Goal: Task Accomplishment & Management: Manage account settings

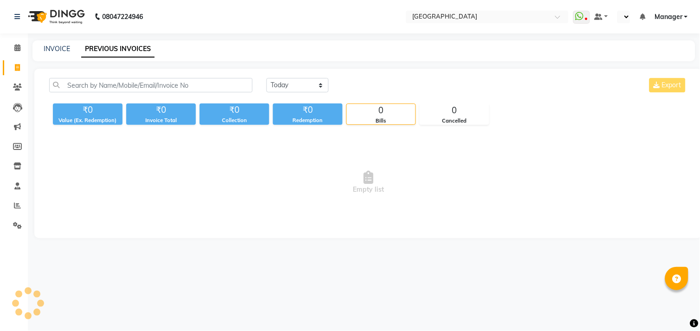
select select "en"
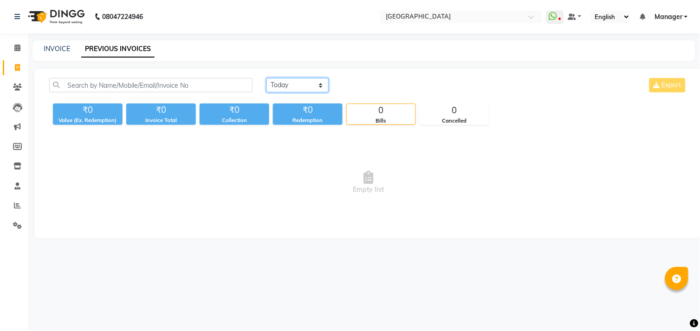
click at [298, 86] on select "[DATE] [DATE] Custom Range" at bounding box center [298, 85] width 62 height 14
select select "[DATE]"
click at [267, 78] on select "[DATE] [DATE] Custom Range" at bounding box center [298, 85] width 62 height 14
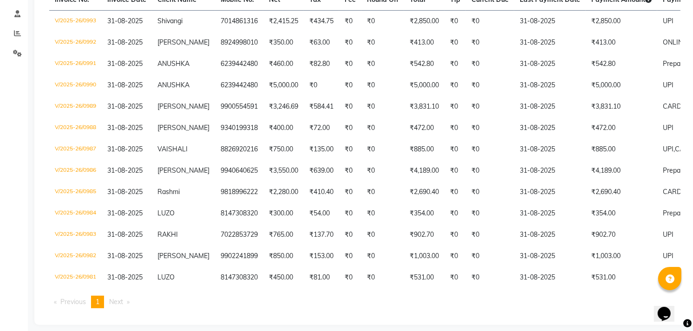
scroll to position [174, 0]
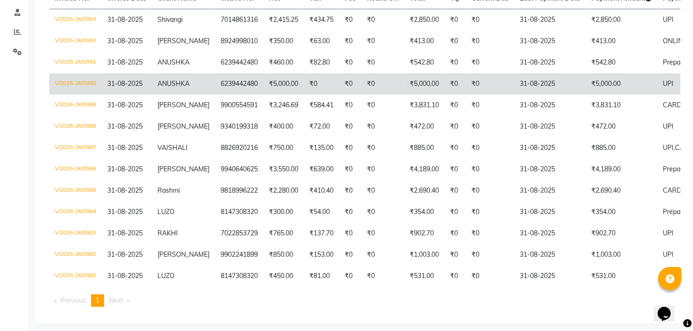
click at [347, 80] on td "₹0" at bounding box center [350, 83] width 22 height 21
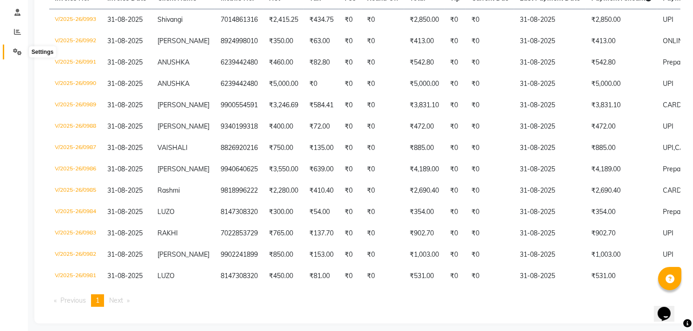
click at [19, 50] on icon at bounding box center [17, 51] width 9 height 7
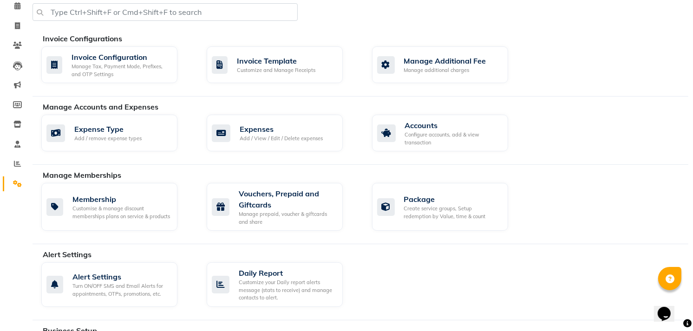
scroll to position [43, 0]
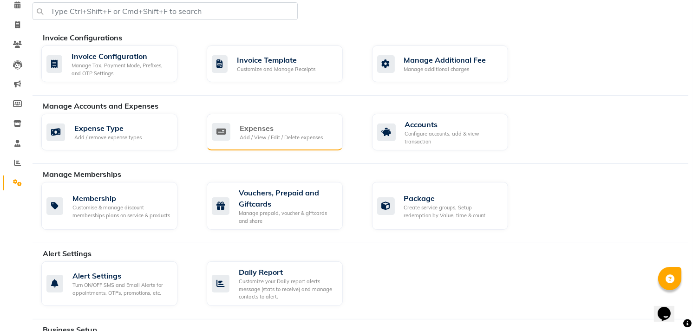
click at [254, 134] on div "Add / View / Edit / Delete expenses" at bounding box center [281, 138] width 83 height 8
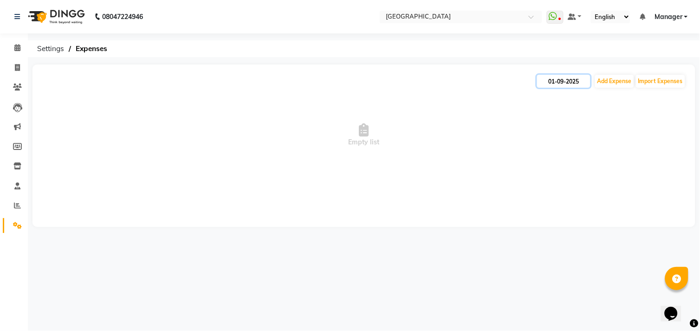
click at [573, 83] on input "01-09-2025" at bounding box center [563, 81] width 53 height 13
select select "9"
select select "2025"
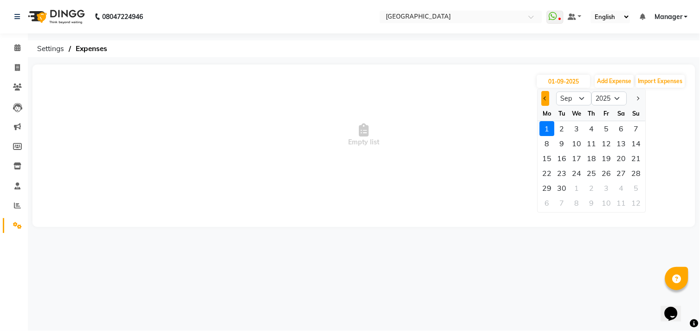
click at [547, 95] on button "Previous month" at bounding box center [546, 98] width 8 height 15
select select "8"
click at [632, 186] on div "31" at bounding box center [636, 188] width 15 height 15
type input "31-08-2025"
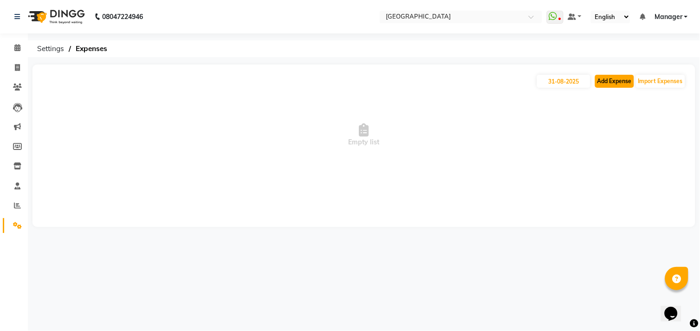
click at [615, 85] on button "Add Expense" at bounding box center [614, 81] width 39 height 13
select select "1"
select select "7016"
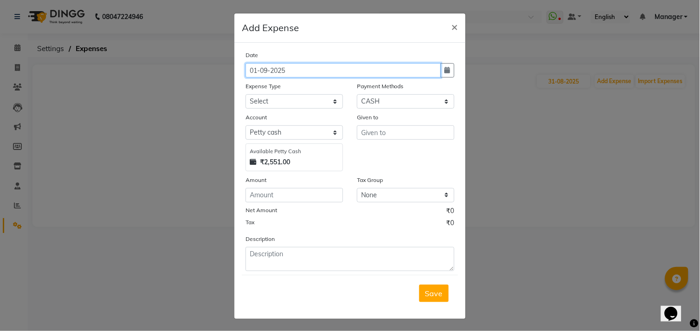
click at [263, 72] on input "01-09-2025" at bounding box center [343, 70] width 195 height 14
type input "31-9-2025"
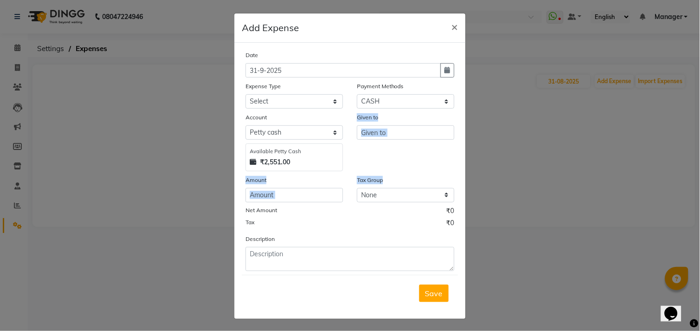
drag, startPoint x: 517, startPoint y: 201, endPoint x: 387, endPoint y: 129, distance: 148.6
click at [387, 129] on ngb-modal-window "Add Expense × Date 31-9-2025 Expense Type Select advance salary BANK DEPOSIT bu…" at bounding box center [350, 165] width 700 height 331
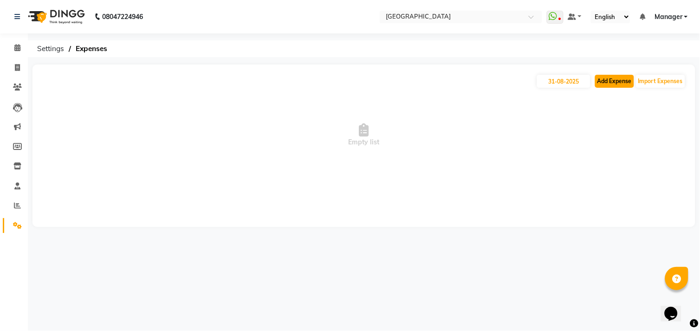
click at [620, 80] on button "Add Expense" at bounding box center [614, 81] width 39 height 13
select select "1"
select select "7016"
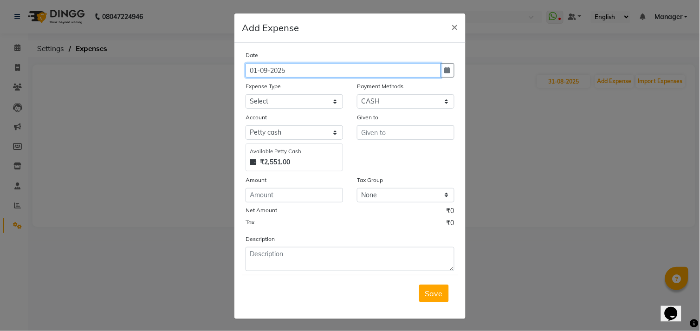
click at [263, 72] on input "01-09-2025" at bounding box center [343, 70] width 195 height 14
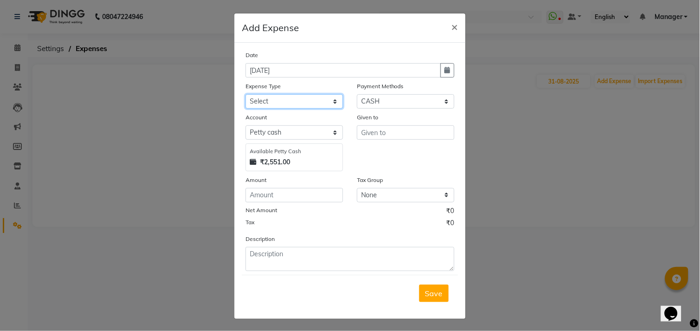
type input "31-08-2025"
click at [271, 102] on select "Select advance salary BANK DEPOSIT building maintenance Day target DIESEL elect…" at bounding box center [295, 101] width 98 height 14
select select "22754"
click at [271, 102] on select "Select advance salary BANK DEPOSIT building maintenance Day target DIESEL elect…" at bounding box center [295, 101] width 98 height 14
click at [405, 128] on input "text" at bounding box center [406, 132] width 98 height 14
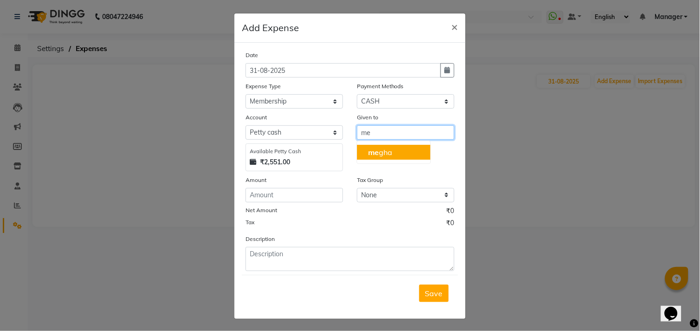
click at [401, 154] on button "me gha" at bounding box center [393, 152] width 73 height 15
type input "megha"
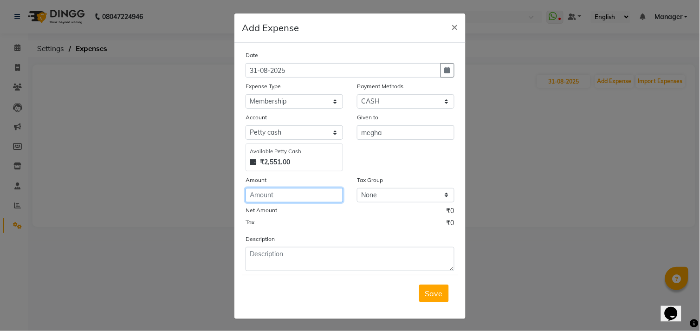
click at [281, 192] on input "number" at bounding box center [295, 195] width 98 height 14
type input "100"
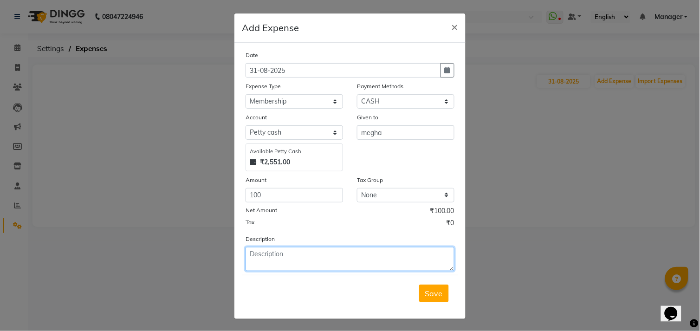
click at [261, 254] on textarea at bounding box center [350, 259] width 209 height 24
type textarea "5k membership megha=100"
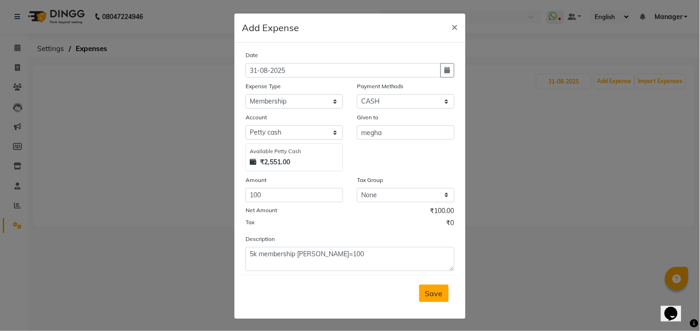
click at [425, 295] on span "Save" at bounding box center [434, 293] width 18 height 9
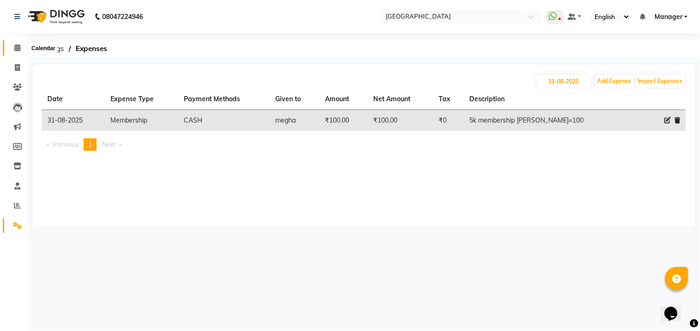
click at [18, 47] on icon at bounding box center [17, 47] width 6 height 7
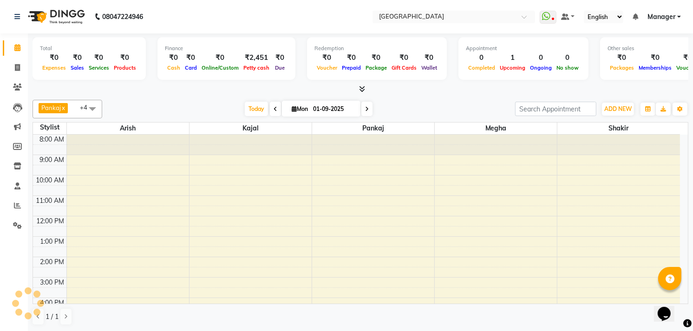
scroll to position [80, 0]
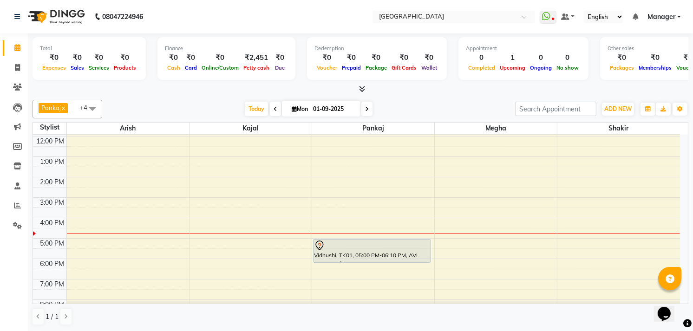
click at [361, 109] on span at bounding box center [366, 109] width 11 height 14
type input "02-09-2025"
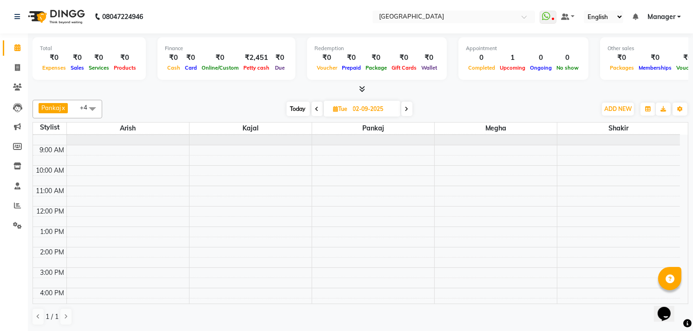
scroll to position [0, 0]
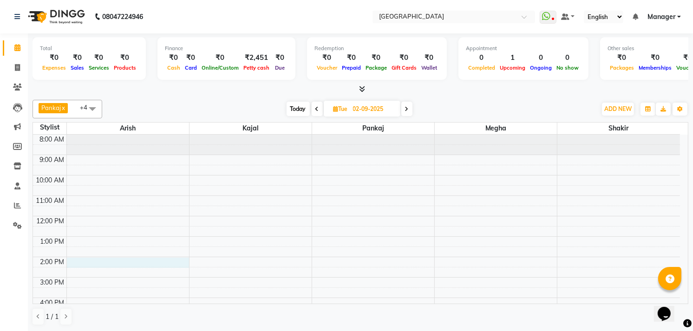
click at [112, 262] on div "8:00 AM 9:00 AM 10:00 AM 11:00 AM 12:00 PM 1:00 PM 2:00 PM 3:00 PM 4:00 PM 5:00…" at bounding box center [356, 267] width 647 height 265
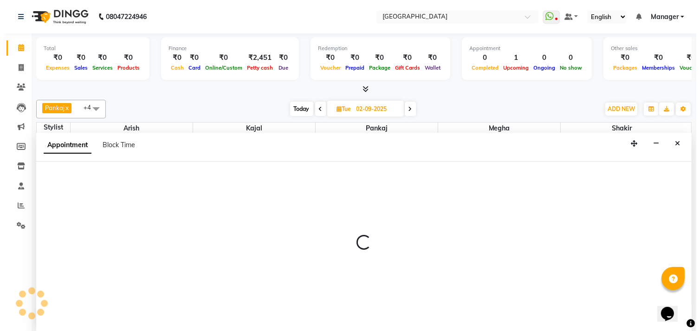
scroll to position [0, 0]
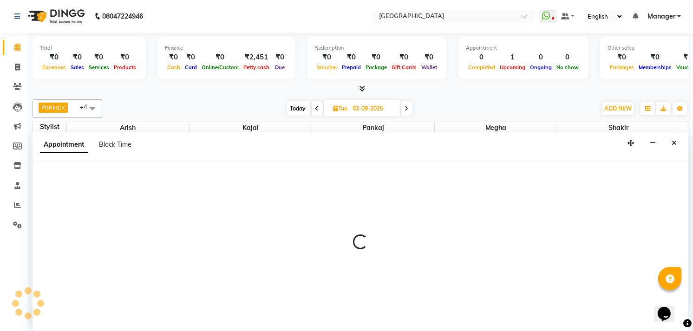
select select "70687"
select select "tentative"
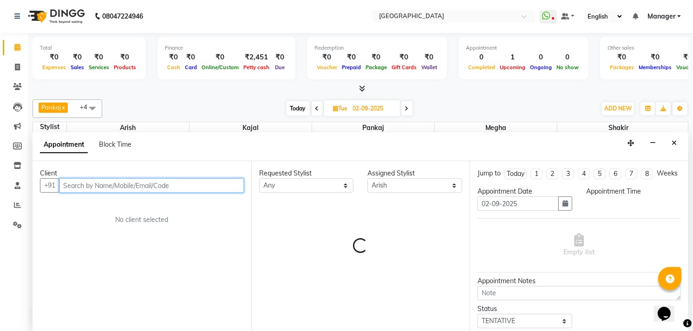
select select "840"
click at [123, 182] on input "text" at bounding box center [151, 185] width 185 height 14
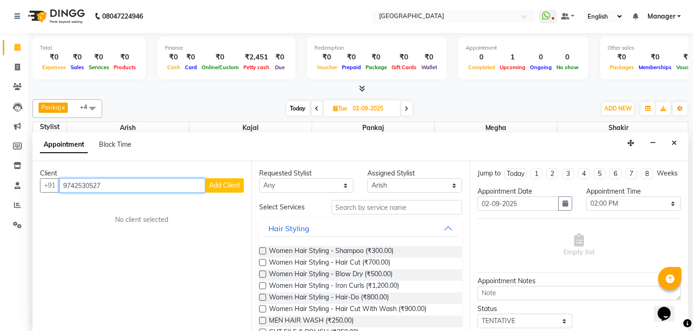
type input "9742530527"
click at [234, 184] on span "Add Client" at bounding box center [224, 185] width 31 height 8
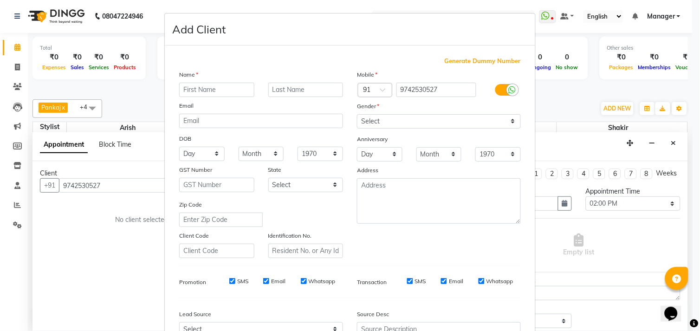
click at [201, 90] on input "text" at bounding box center [216, 90] width 75 height 14
type input "Moncy"
click at [402, 123] on select "Select Male Female Other Prefer Not To Say" at bounding box center [439, 121] width 164 height 14
select select "female"
click at [357, 114] on select "Select Male Female Other Prefer Not To Say" at bounding box center [439, 121] width 164 height 14
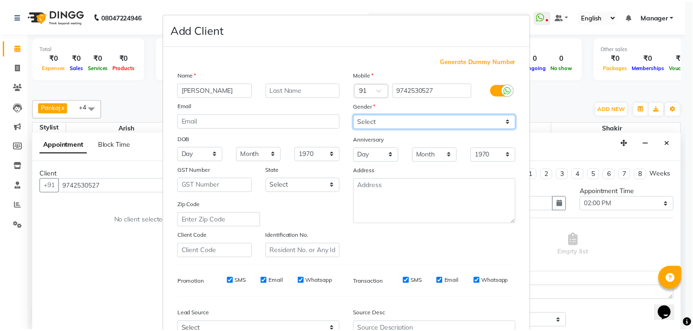
scroll to position [98, 0]
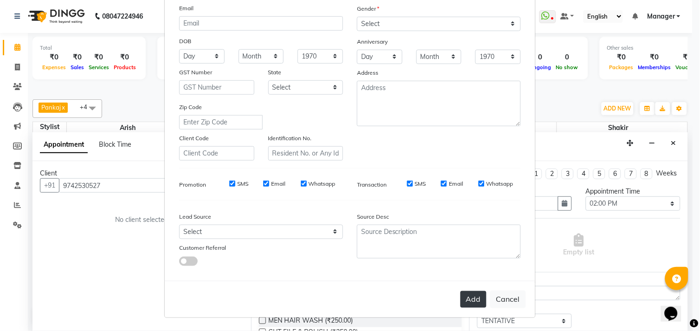
click at [465, 299] on button "Add" at bounding box center [474, 299] width 26 height 17
select select
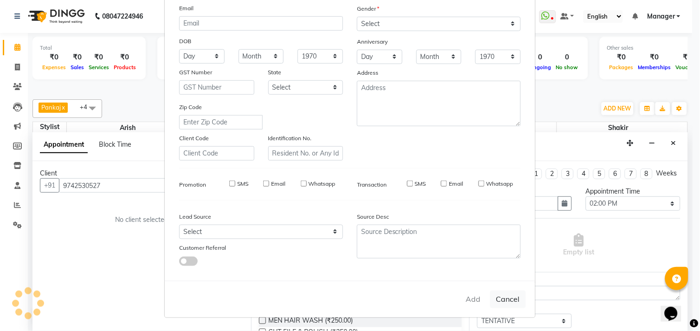
select select
checkbox input "false"
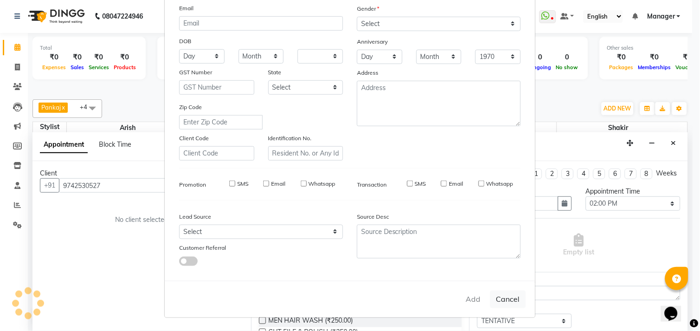
checkbox input "false"
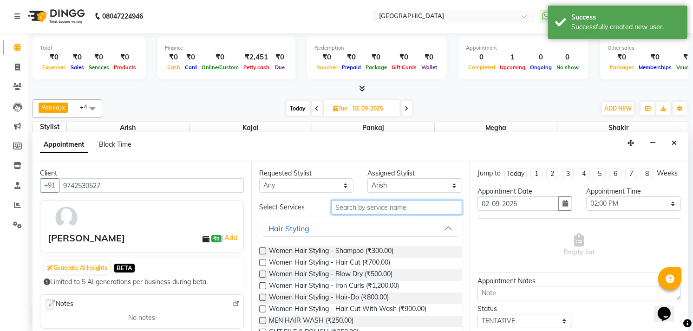
click at [375, 208] on input "text" at bounding box center [397, 207] width 131 height 14
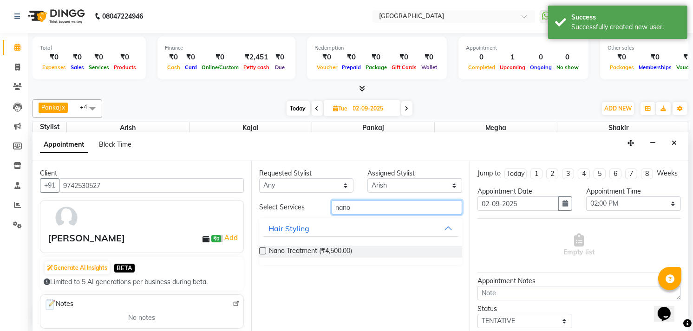
type input "nano"
click at [263, 251] on label at bounding box center [262, 250] width 7 height 7
click at [263, 251] on input "checkbox" at bounding box center [262, 252] width 6 height 6
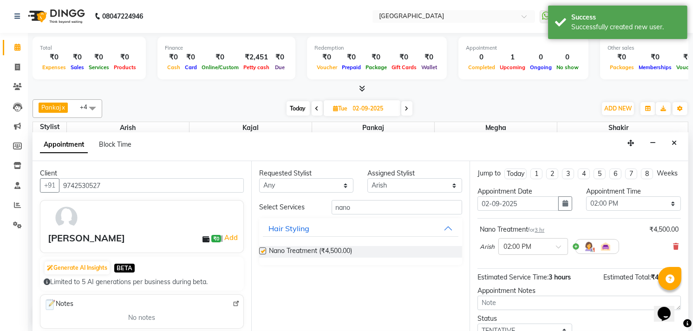
checkbox input "false"
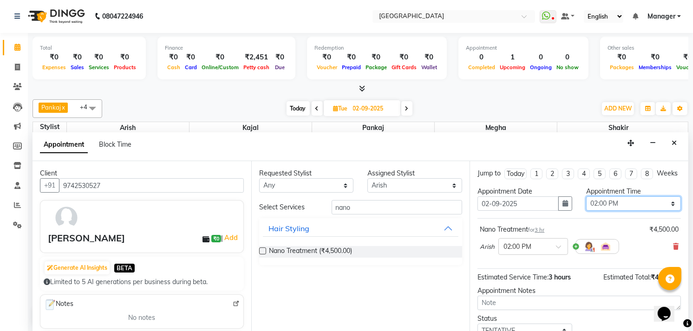
click at [601, 211] on select "Select 09:00 AM 09:15 AM 09:30 AM 09:45 AM 10:00 AM 10:15 AM 10:30 AM 10:45 AM …" at bounding box center [633, 203] width 95 height 14
select select "660"
click at [586, 205] on select "Select 09:00 AM 09:15 AM 09:30 AM 09:45 AM 10:00 AM 10:15 AM 10:30 AM 10:45 AM …" at bounding box center [633, 203] width 95 height 14
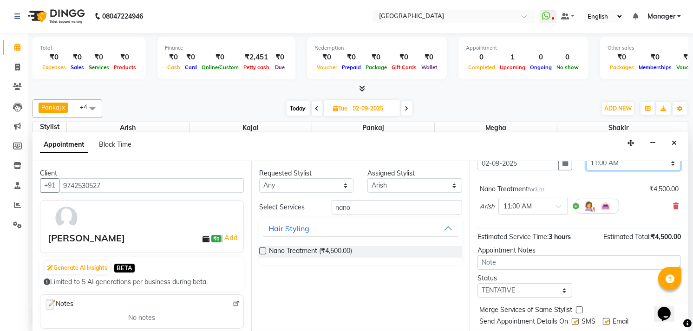
scroll to position [74, 0]
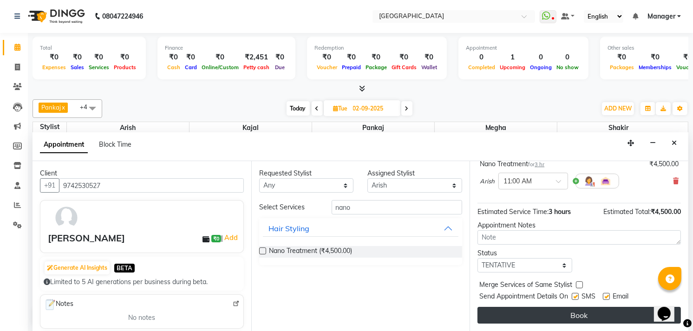
click at [566, 317] on button "Book" at bounding box center [578, 315] width 203 height 17
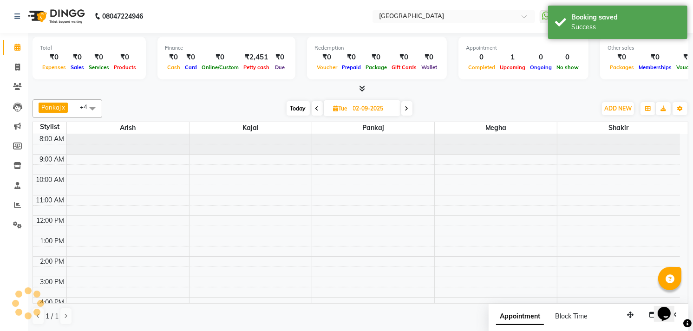
scroll to position [0, 0]
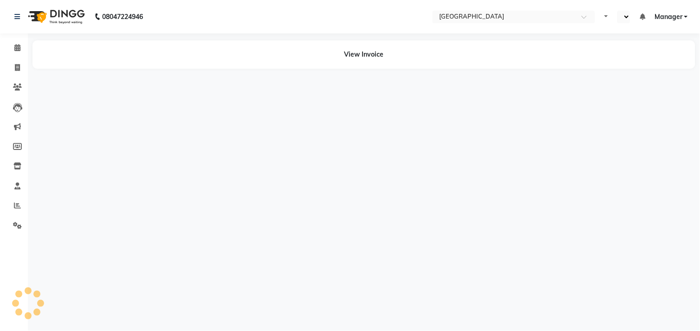
select select "en"
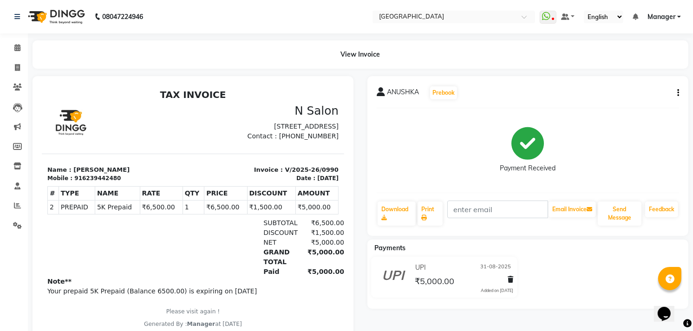
click at [683, 89] on div "ANUSHKA Prebook Payment Received Download Print Email Invoice Send Message Feed…" at bounding box center [527, 156] width 321 height 160
click at [680, 91] on div "ANUSHKA Prebook Payment Received Download Print Email Invoice Send Message Feed…" at bounding box center [527, 156] width 321 height 160
click at [679, 94] on div "ANUSHKA Prebook Payment Received Download Print Email Invoice Send Message Feed…" at bounding box center [527, 156] width 321 height 160
click at [674, 92] on button "button" at bounding box center [676, 93] width 6 height 10
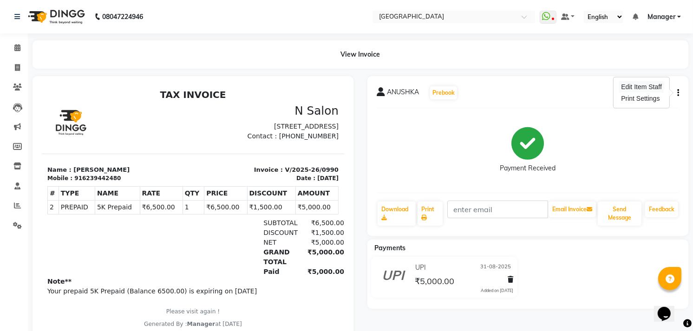
click at [652, 85] on div "Edit Item Staff" at bounding box center [641, 87] width 45 height 12
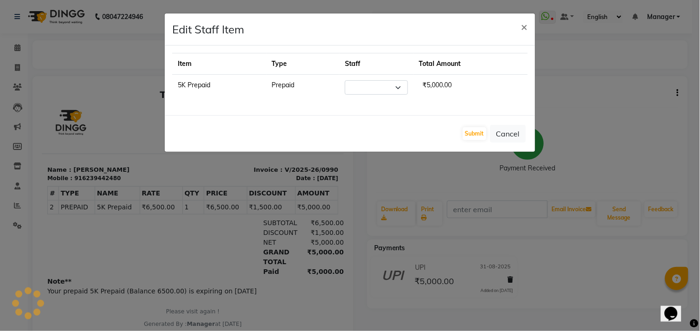
select select "79049"
click at [579, 135] on ngb-modal-window "Edit Staff Item × Item Type Staff Total Amount 5K Prepaid Prepaid Select [PERSO…" at bounding box center [350, 165] width 700 height 331
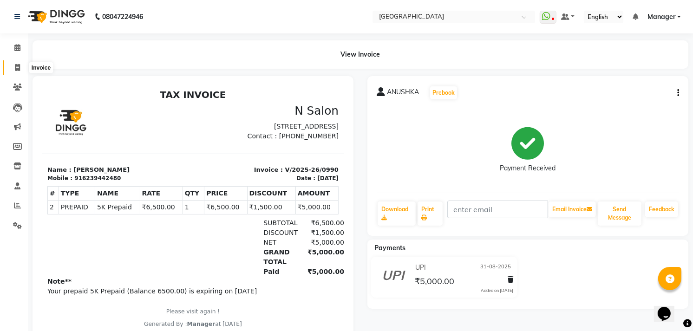
click at [17, 68] on icon at bounding box center [17, 67] width 5 height 7
select select "service"
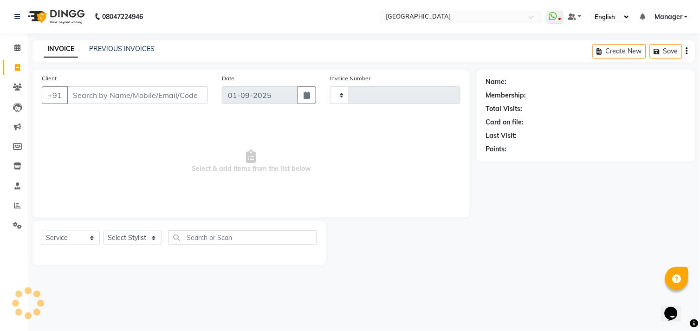
type input "0994"
select select "7871"
click at [115, 52] on link "PREVIOUS INVOICES" at bounding box center [121, 49] width 65 height 8
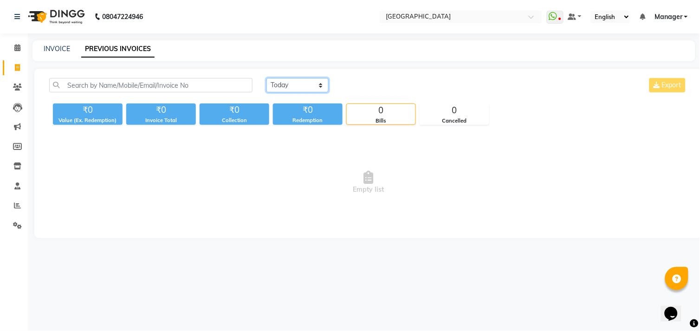
drag, startPoint x: 289, startPoint y: 88, endPoint x: 295, endPoint y: 117, distance: 29.1
click at [295, 117] on div "[DATE] [DATE] Custom Range Export ₹0 Value (Ex. Redemption) ₹0 Invoice Total ₹0…" at bounding box center [369, 101] width 650 height 47
select select "[DATE]"
click at [267, 78] on select "[DATE] [DATE] Custom Range" at bounding box center [298, 85] width 62 height 14
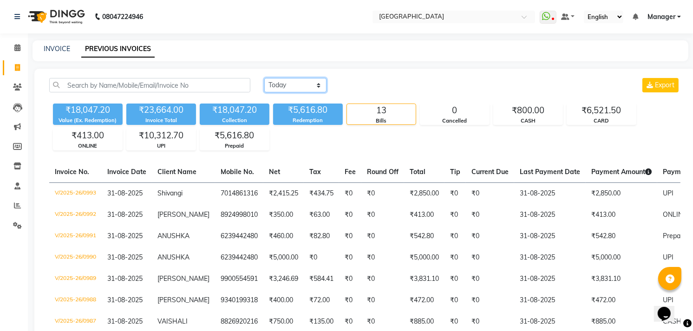
scroll to position [186, 0]
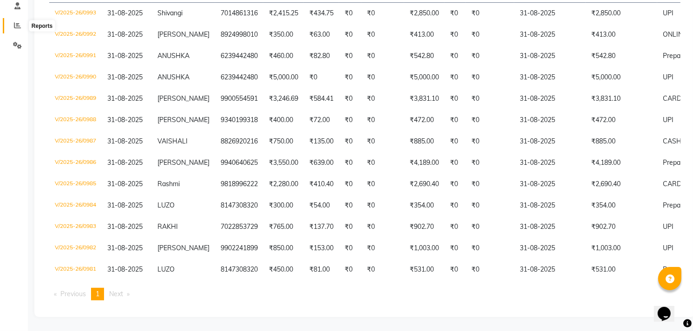
click at [15, 22] on icon at bounding box center [17, 25] width 7 height 7
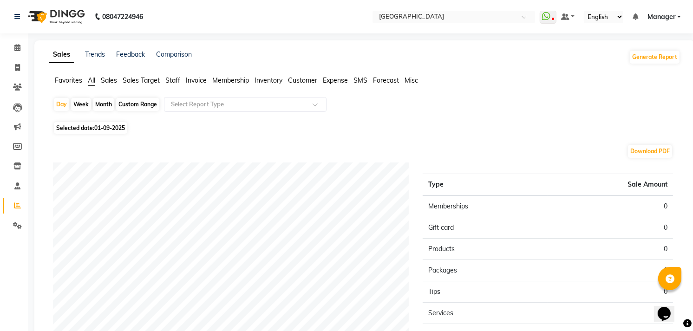
click at [174, 82] on span "Staff" at bounding box center [172, 80] width 15 height 8
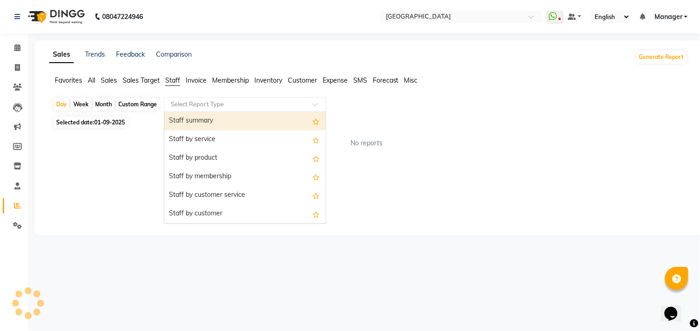
click at [206, 103] on input "text" at bounding box center [236, 104] width 134 height 9
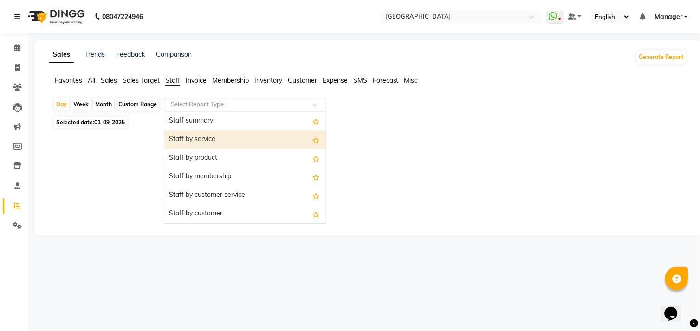
click at [210, 138] on div "Staff by service" at bounding box center [245, 139] width 162 height 19
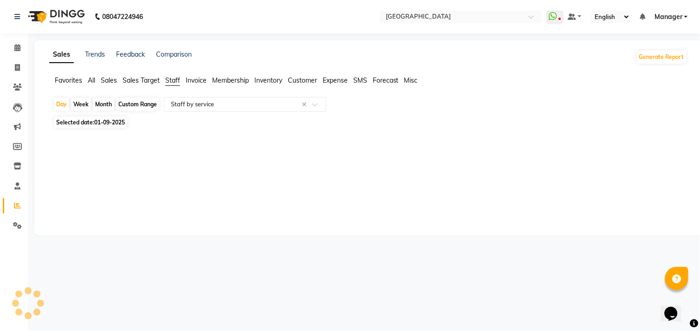
click at [117, 124] on span "01-09-2025" at bounding box center [109, 122] width 31 height 7
select select "9"
select select "2025"
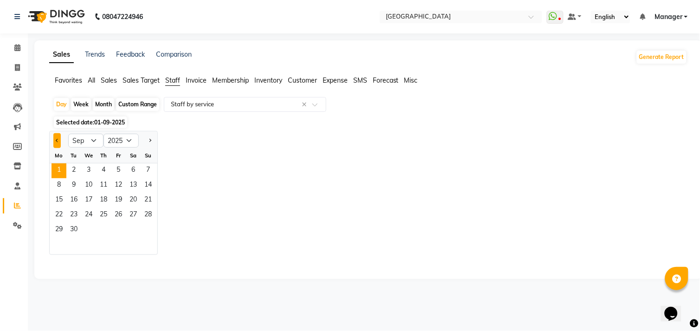
click at [53, 137] on button "Previous month" at bounding box center [56, 140] width 7 height 15
select select "8"
click at [147, 231] on span "31" at bounding box center [148, 230] width 15 height 15
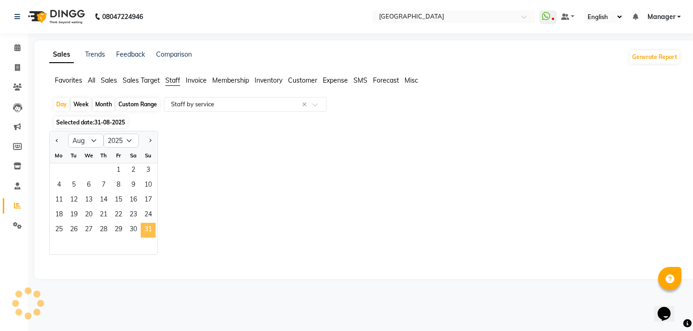
select select "full_report"
select select "csv"
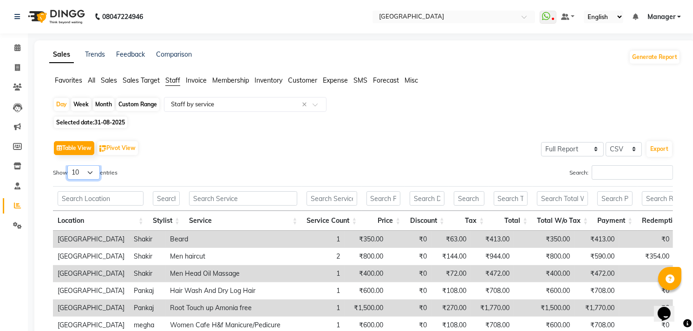
click at [93, 174] on select "10 25 50 100" at bounding box center [83, 172] width 33 height 14
select select "50"
click at [69, 165] on select "10 25 50 100" at bounding box center [83, 172] width 33 height 14
